Goal: Find specific page/section: Find specific page/section

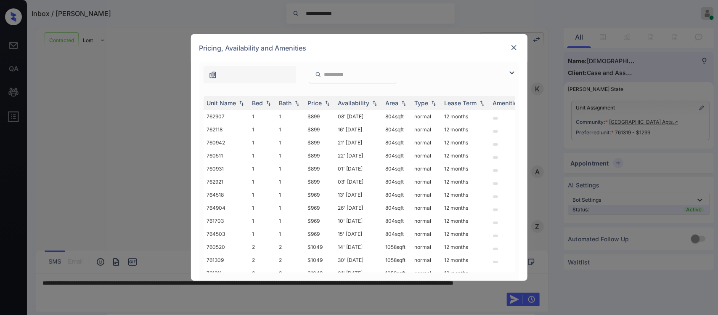
scroll to position [4466, 0]
click at [325, 106] on div "Price" at bounding box center [320, 102] width 24 height 7
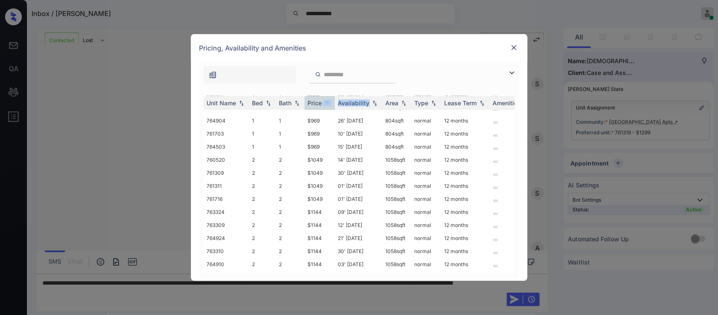
scroll to position [125, 0]
click at [512, 48] on img at bounding box center [514, 47] width 8 height 8
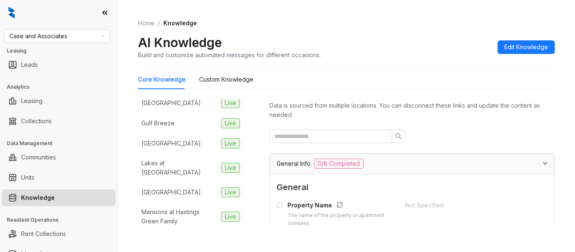
scroll to position [344, 0]
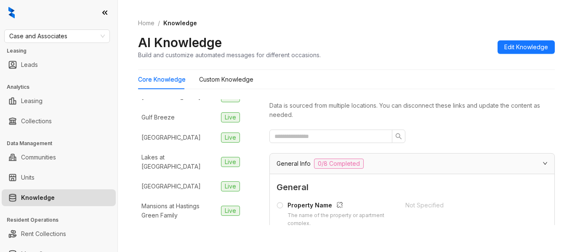
click at [48, 29] on div "Case and Associates Leasing Leads Analytics Leasing Collections Data Management…" at bounding box center [58, 126] width 117 height 252
drag, startPoint x: 48, startPoint y: 29, endPoint x: 47, endPoint y: 33, distance: 4.3
click at [47, 33] on div "Case and Associates Leasing Leads Analytics Leasing Collections Data Management…" at bounding box center [58, 126] width 117 height 252
click at [47, 33] on span "Case and Associates" at bounding box center [56, 36] width 95 height 13
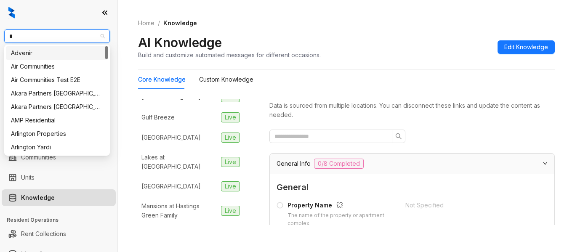
type input "**"
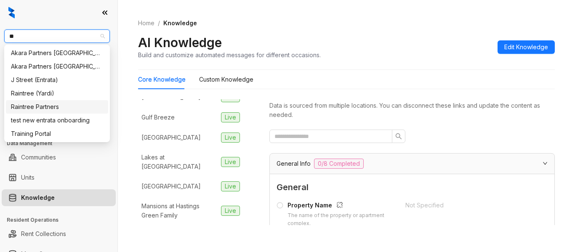
click at [63, 111] on div "Raintree Partners" at bounding box center [57, 106] width 102 height 13
